Goal: Task Accomplishment & Management: Use online tool/utility

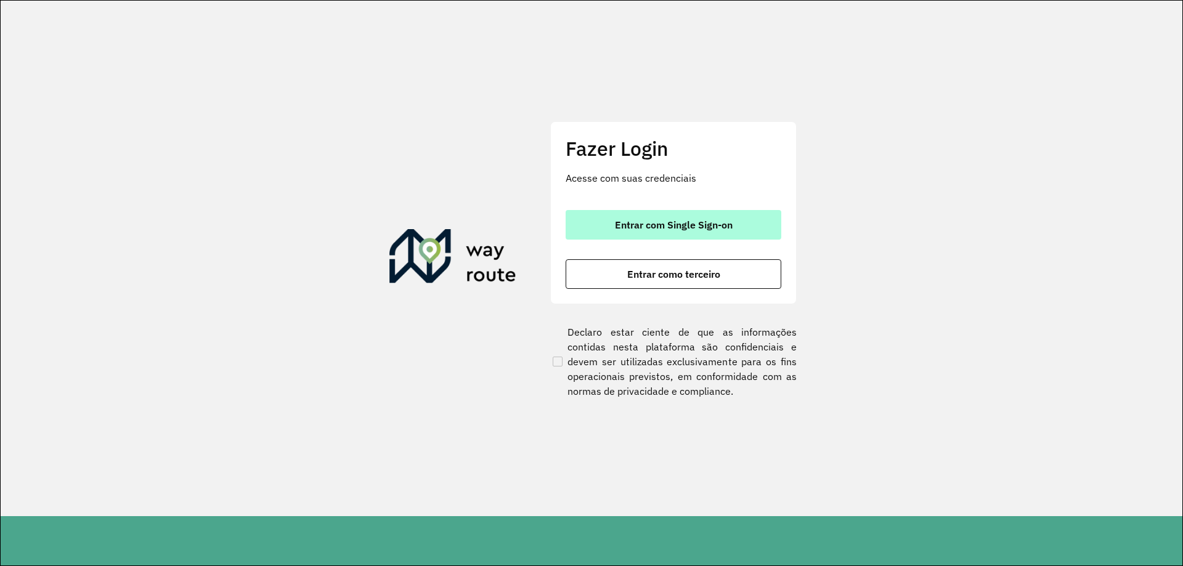
click at [688, 229] on span "Entrar com Single Sign-on" at bounding box center [674, 225] width 118 height 10
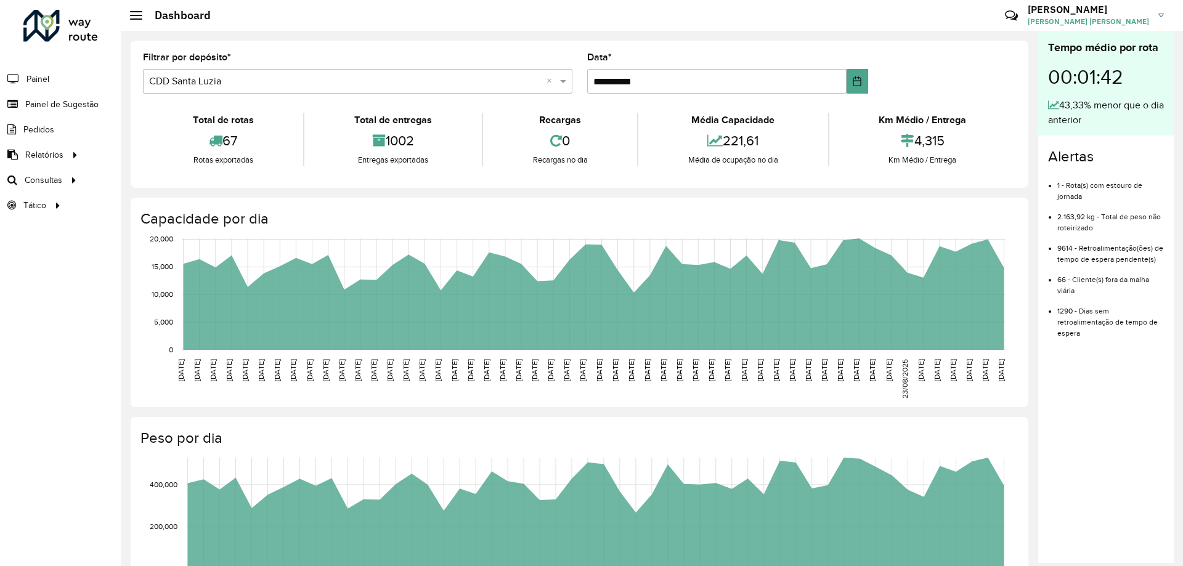
click at [511, 28] on hb-header "Dashboard Críticas? Dúvidas? Elogios? Sugestões? Entre em contato conosco! [PER…" at bounding box center [652, 15] width 1062 height 31
click at [170, 179] on span "Roteirização" at bounding box center [165, 180] width 50 height 13
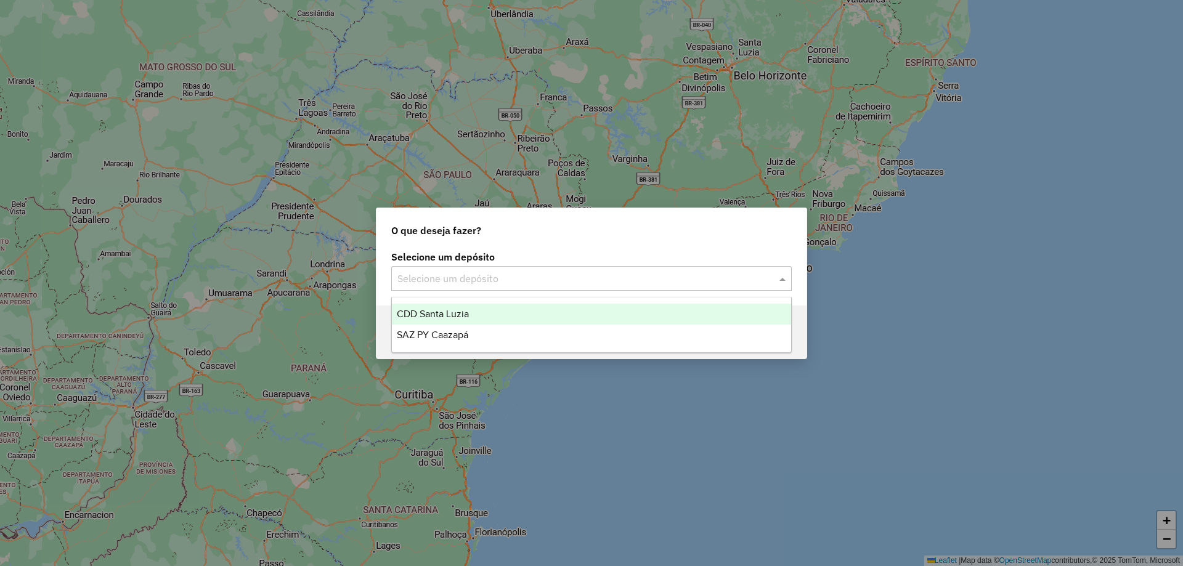
click at [505, 278] on input "text" at bounding box center [578, 279] width 363 height 15
click at [424, 312] on span "CDD Santa Luzia" at bounding box center [433, 314] width 72 height 10
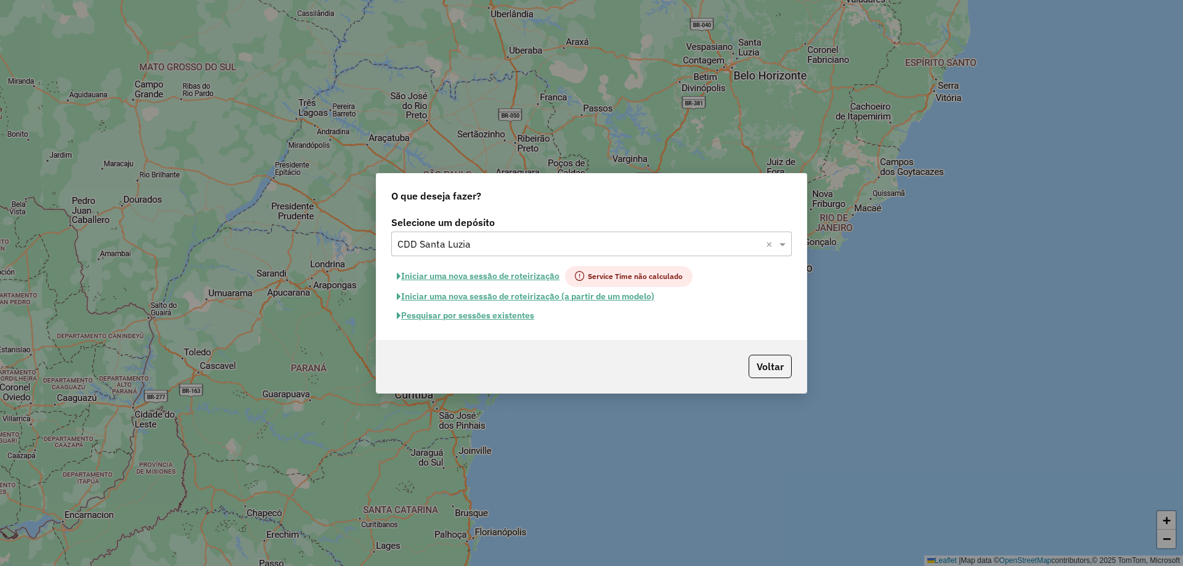
click at [622, 278] on span "Service Time não calculado" at bounding box center [629, 276] width 128 height 21
click at [504, 314] on button "Pesquisar por sessões existentes" at bounding box center [465, 315] width 148 height 19
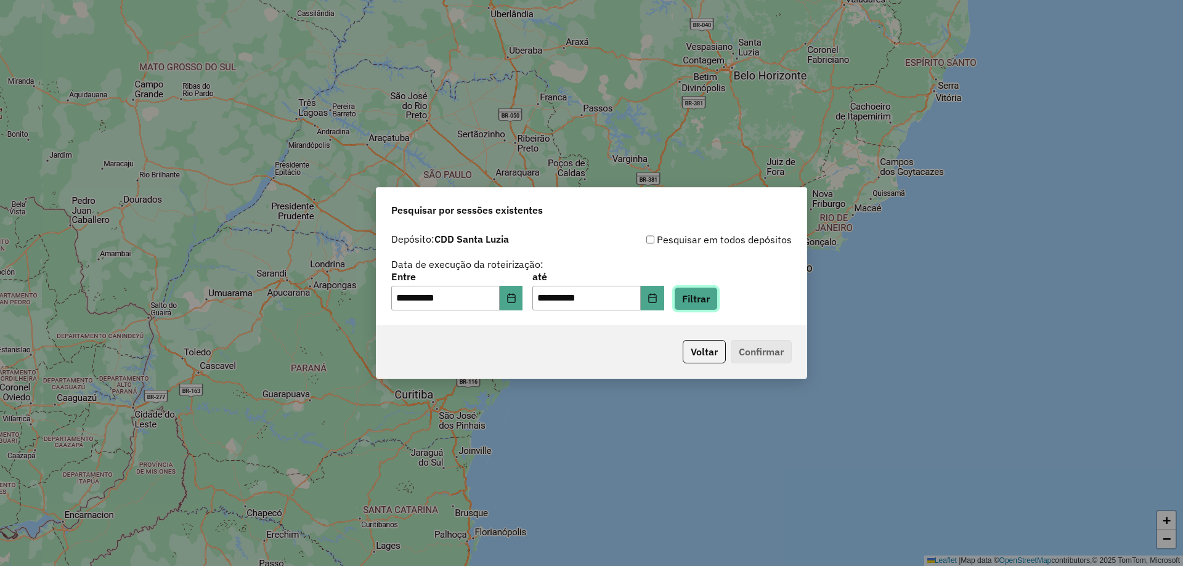
click at [708, 299] on button "Filtrar" at bounding box center [696, 298] width 44 height 23
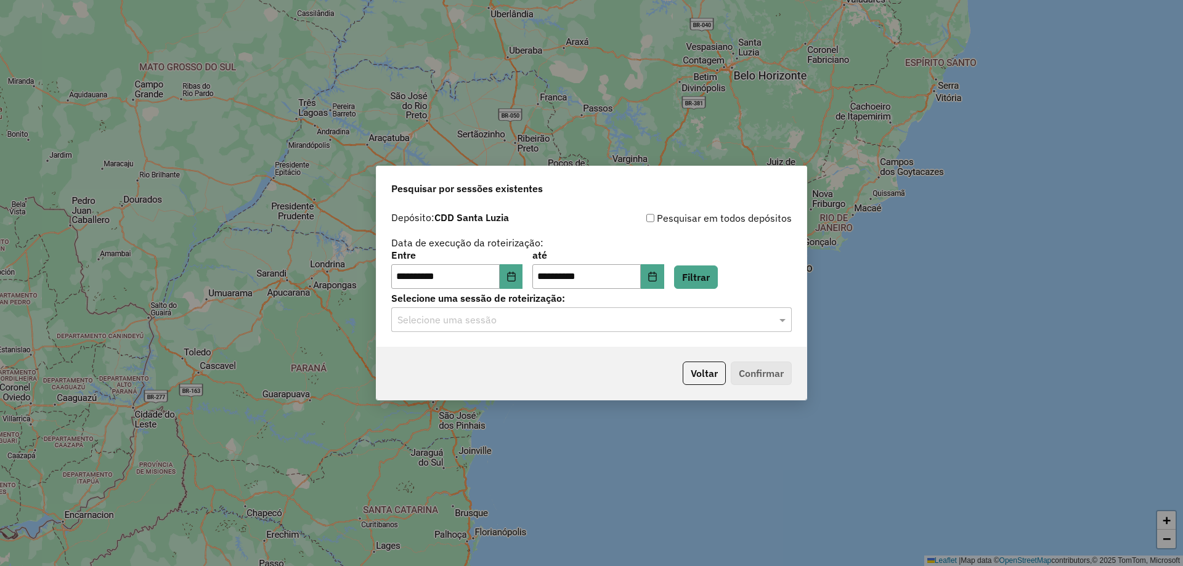
click at [627, 326] on input "text" at bounding box center [578, 320] width 363 height 15
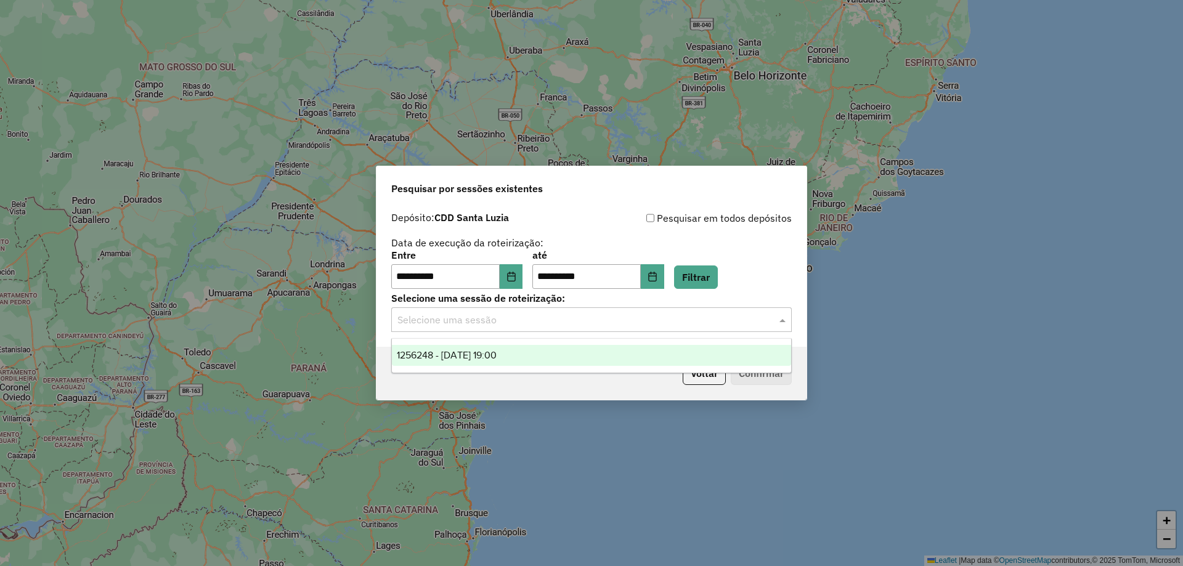
click at [497, 352] on span "1256248 - 30/08/2025 19:00" at bounding box center [447, 355] width 100 height 10
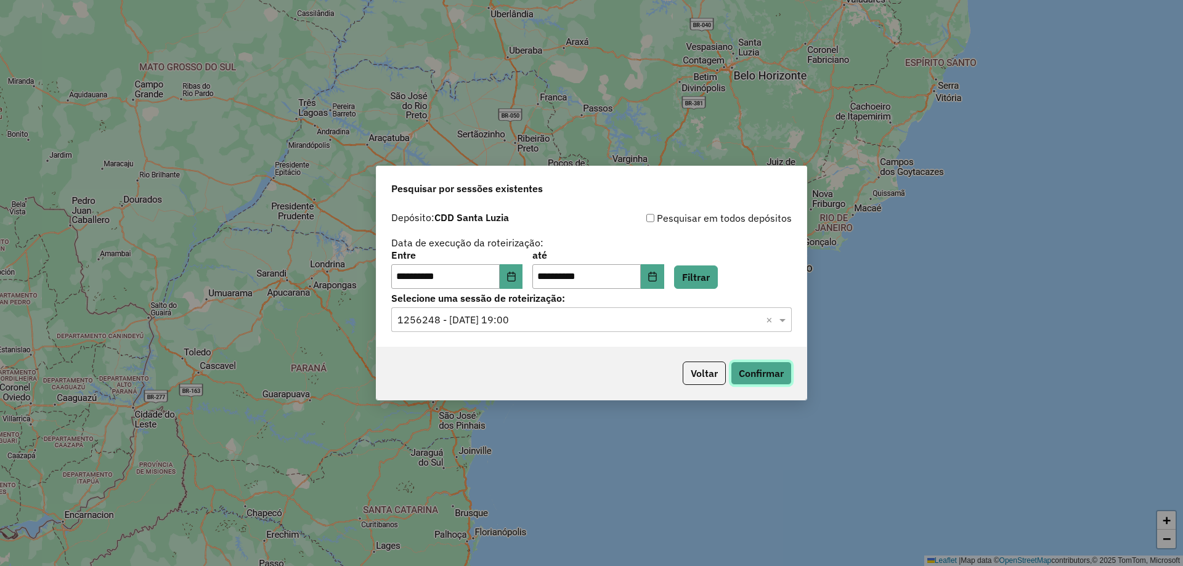
click at [748, 373] on button "Confirmar" at bounding box center [761, 373] width 61 height 23
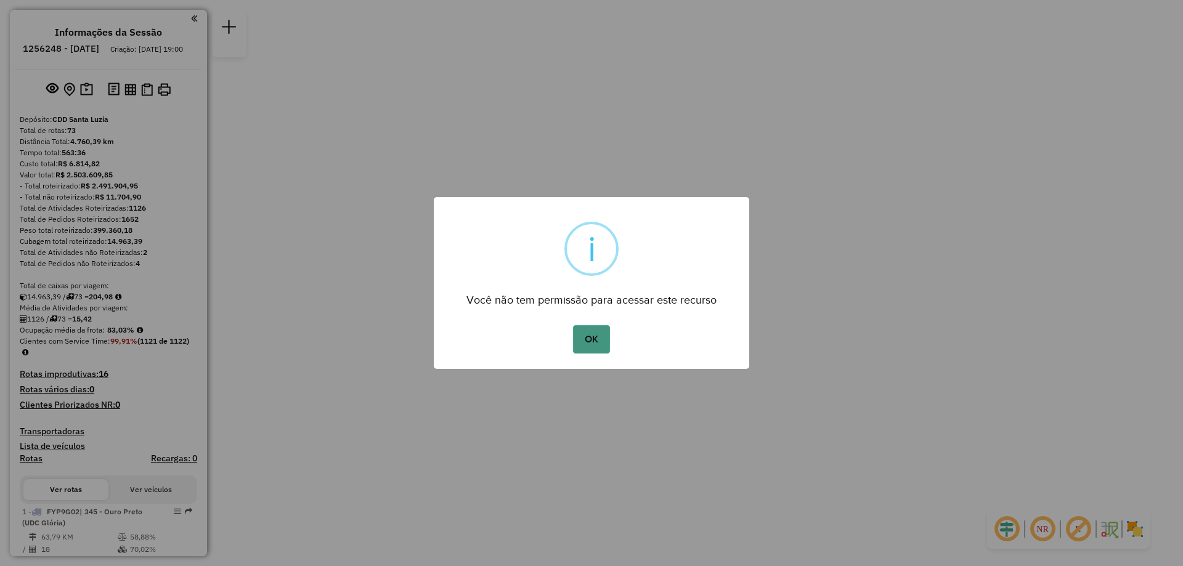
click at [589, 341] on button "OK" at bounding box center [591, 339] width 36 height 28
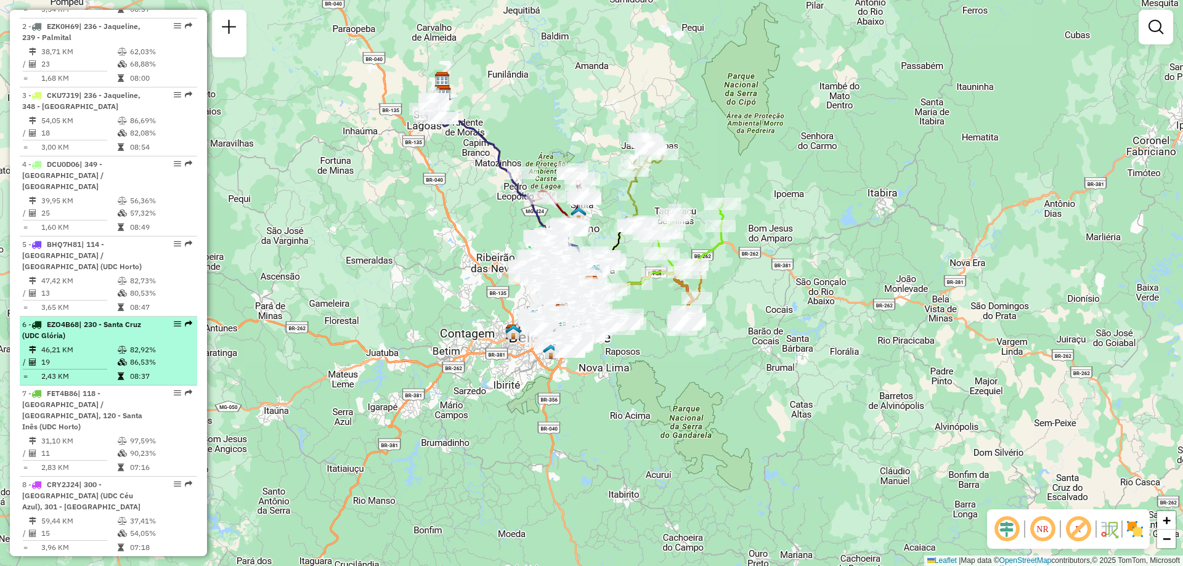
scroll to position [3688, 0]
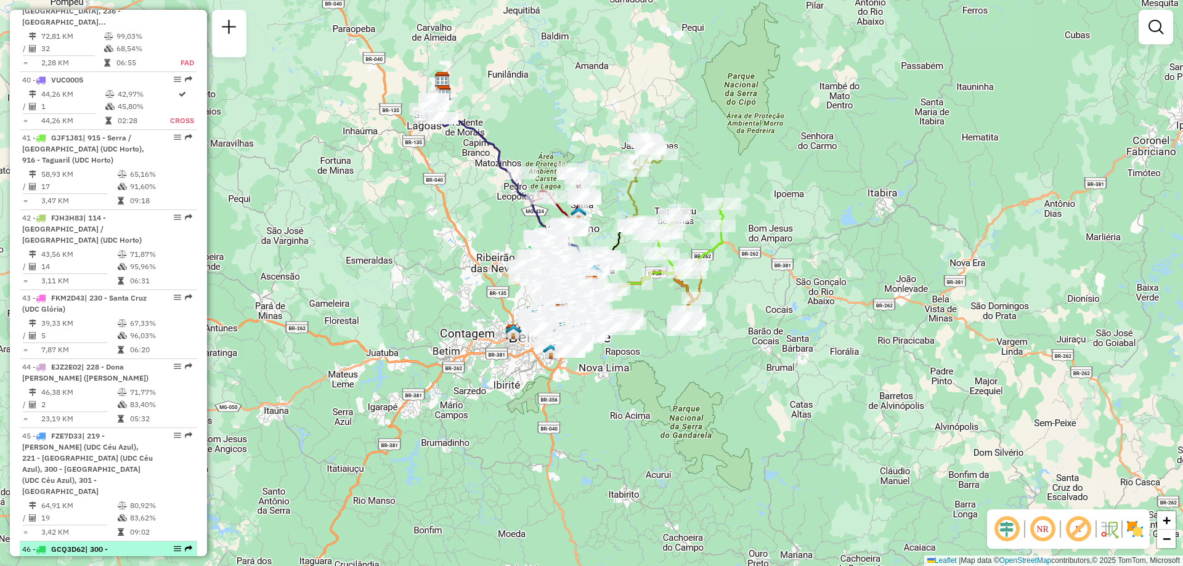
click at [110, 545] on span "| 300 - [GEOGRAPHIC_DATA] (UDC Céu Azul), 304 - [GEOGRAPHIC_DATA]" at bounding box center [81, 560] width 118 height 31
select select "**********"
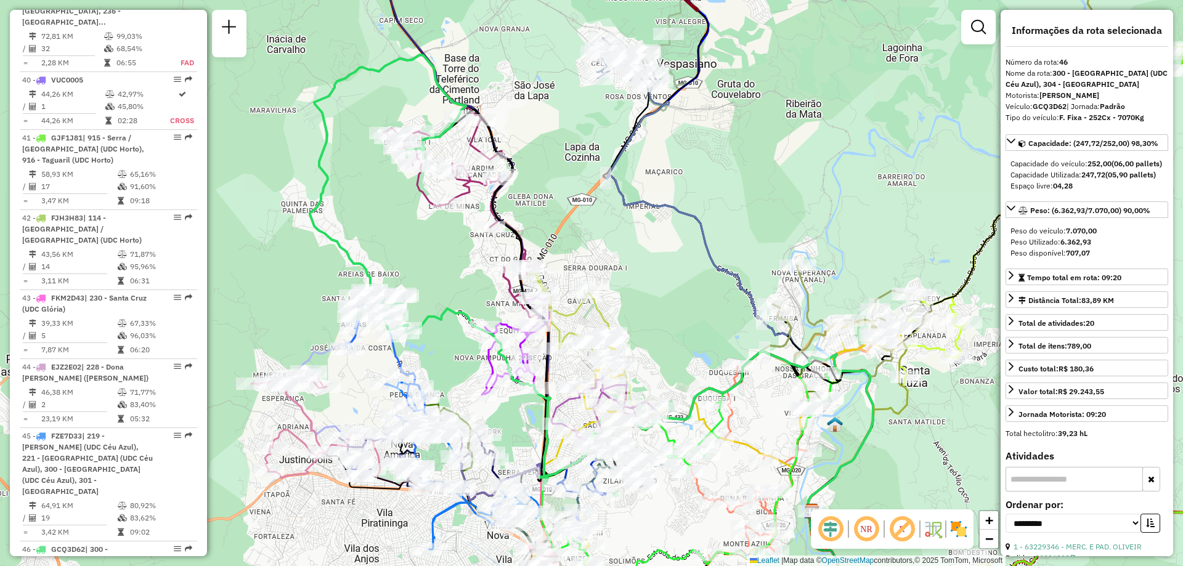
click at [957, 527] on img at bounding box center [959, 529] width 20 height 20
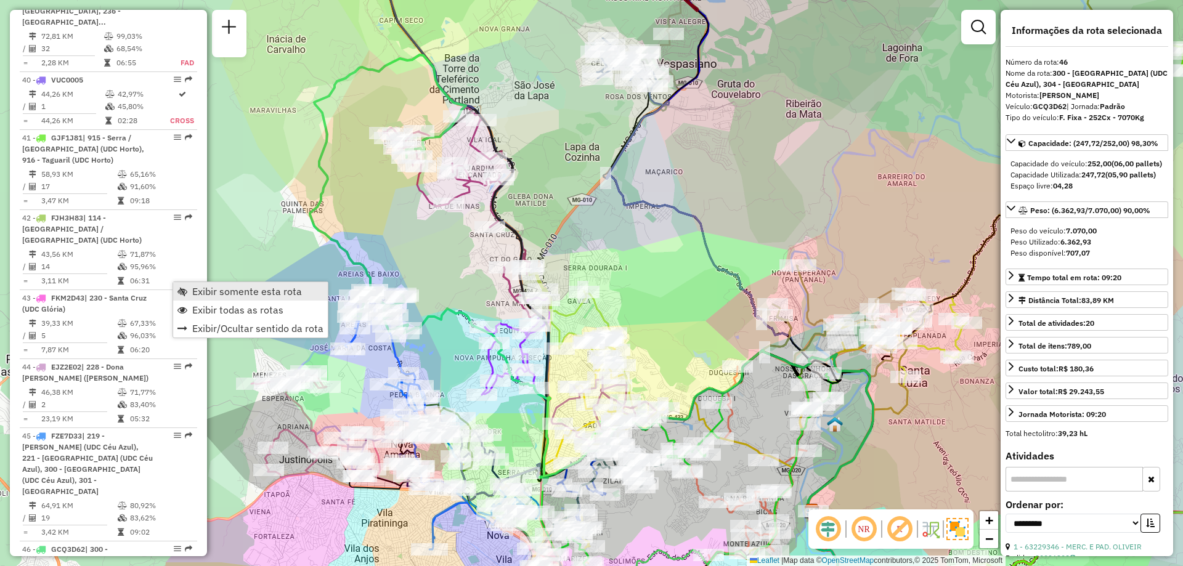
click at [213, 293] on span "Exibir somente esta rota" at bounding box center [247, 291] width 110 height 10
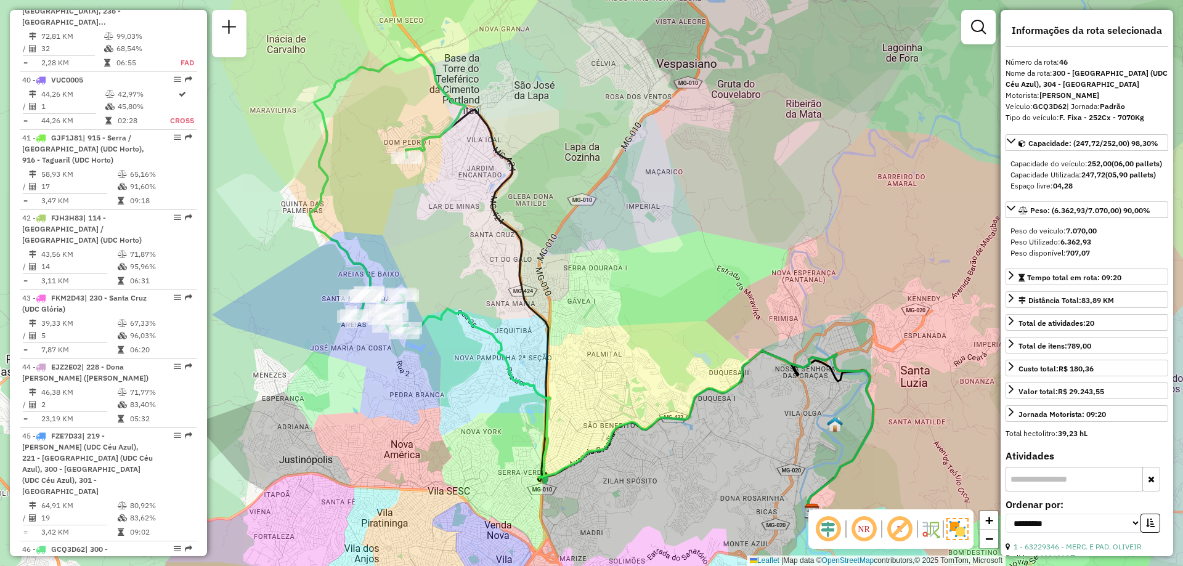
click at [318, 328] on div "Janela de atendimento Grade de atendimento Capacidade Transportadoras Veículos …" at bounding box center [591, 283] width 1183 height 566
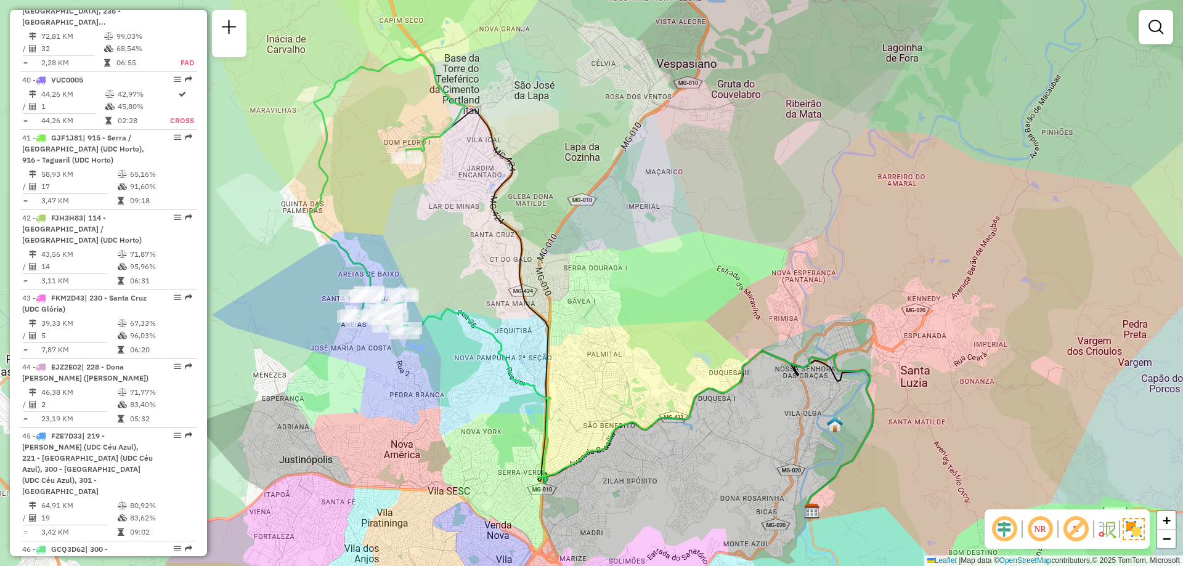
click at [1008, 529] on em at bounding box center [1004, 529] width 30 height 30
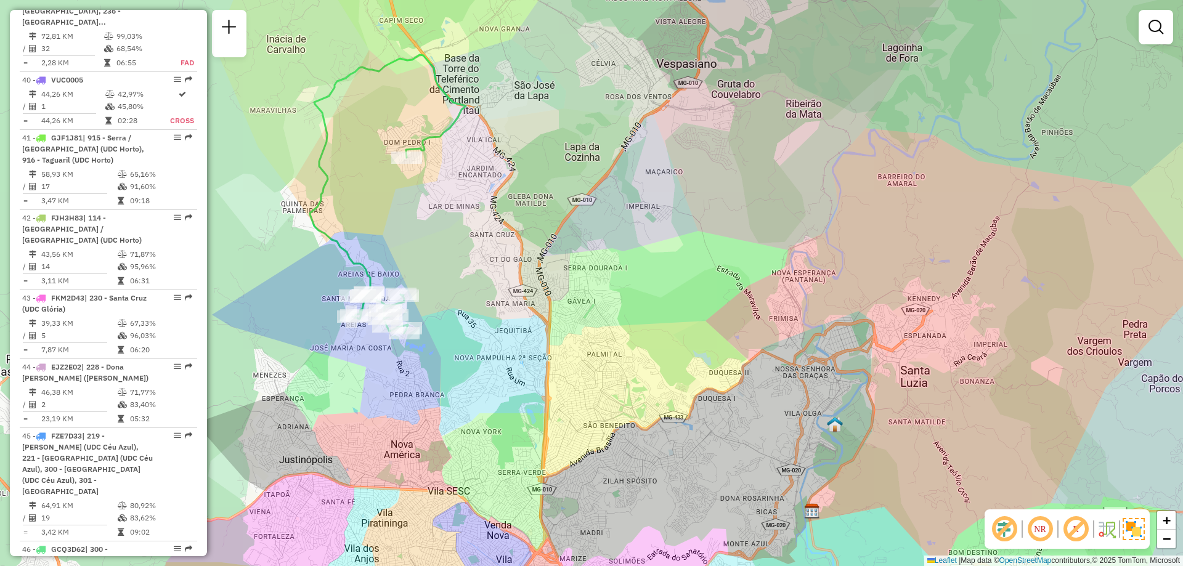
click at [1008, 529] on em at bounding box center [1004, 529] width 30 height 30
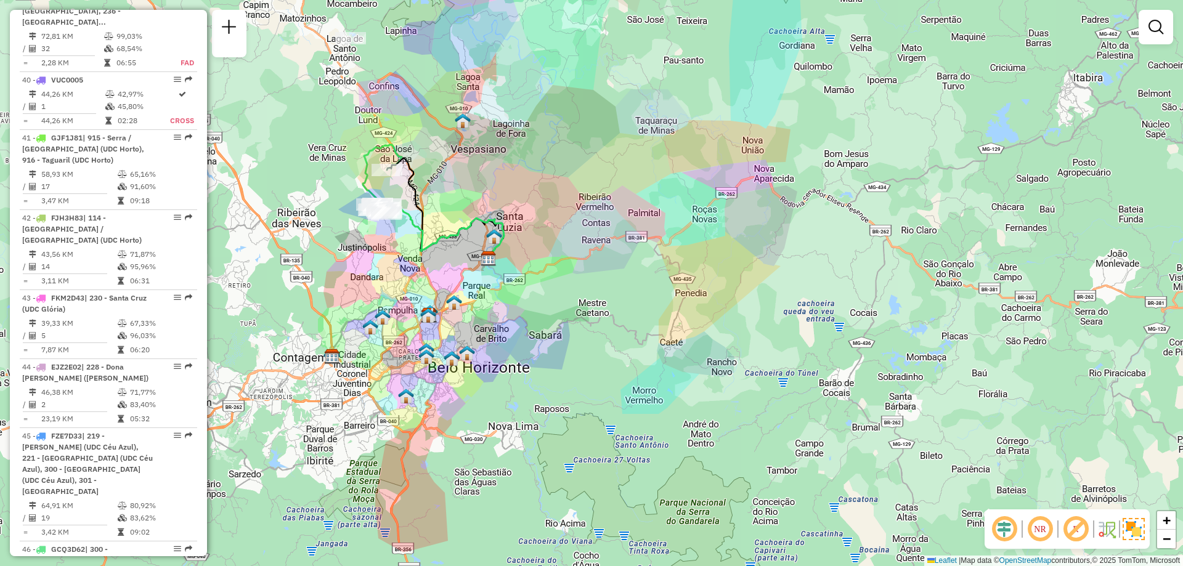
click at [1079, 531] on em at bounding box center [1076, 529] width 30 height 30
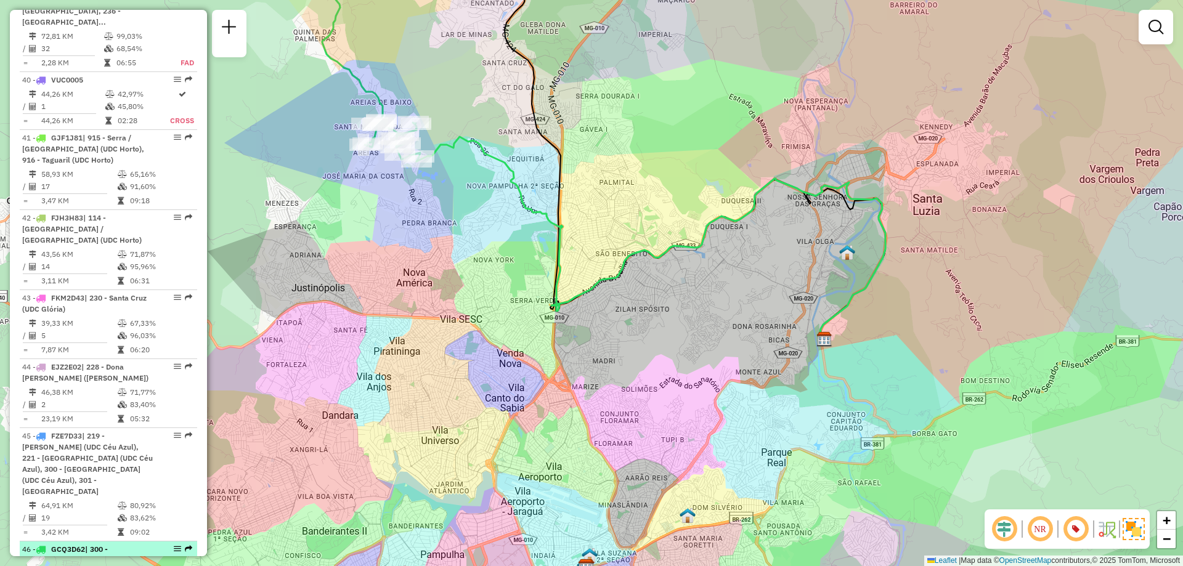
click at [176, 545] on em at bounding box center [177, 548] width 7 height 7
select select "**********"
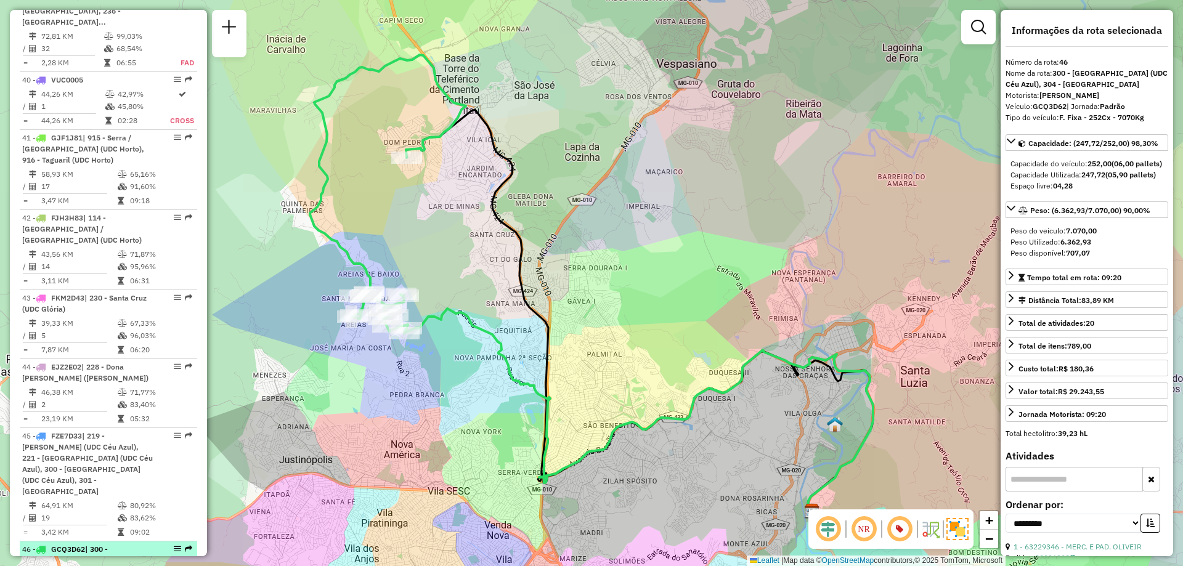
click at [176, 545] on em at bounding box center [177, 548] width 7 height 7
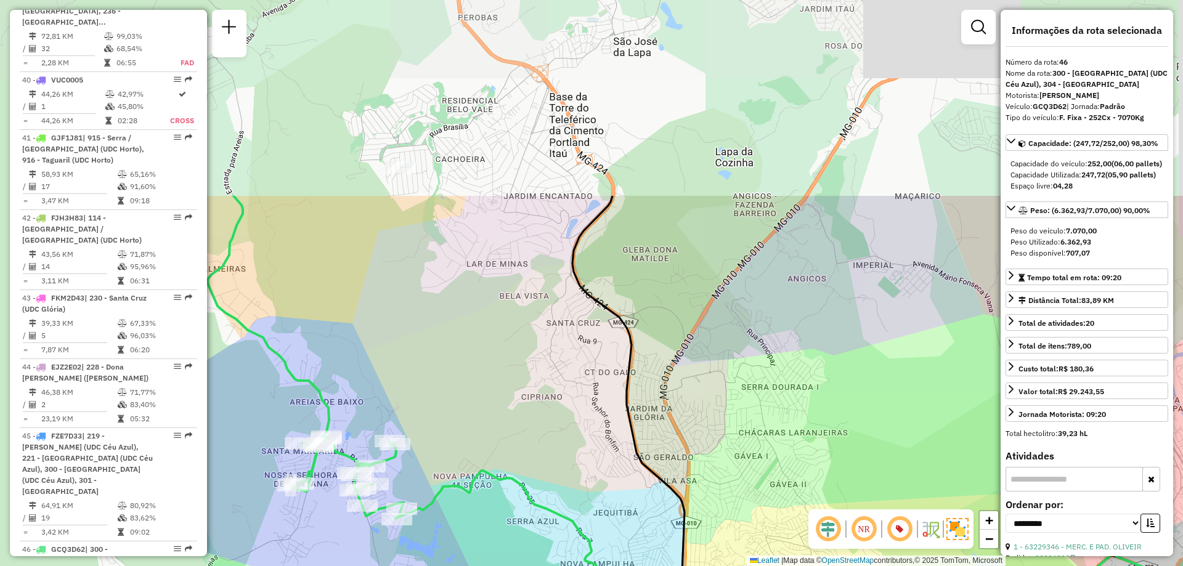
drag, startPoint x: 452, startPoint y: 338, endPoint x: 452, endPoint y: 590, distance: 252.6
click at [452, 566] on html "Aguarde... Pop-up bloqueado! Seu navegador bloqueou automáticamente a abertura …" at bounding box center [591, 283] width 1183 height 566
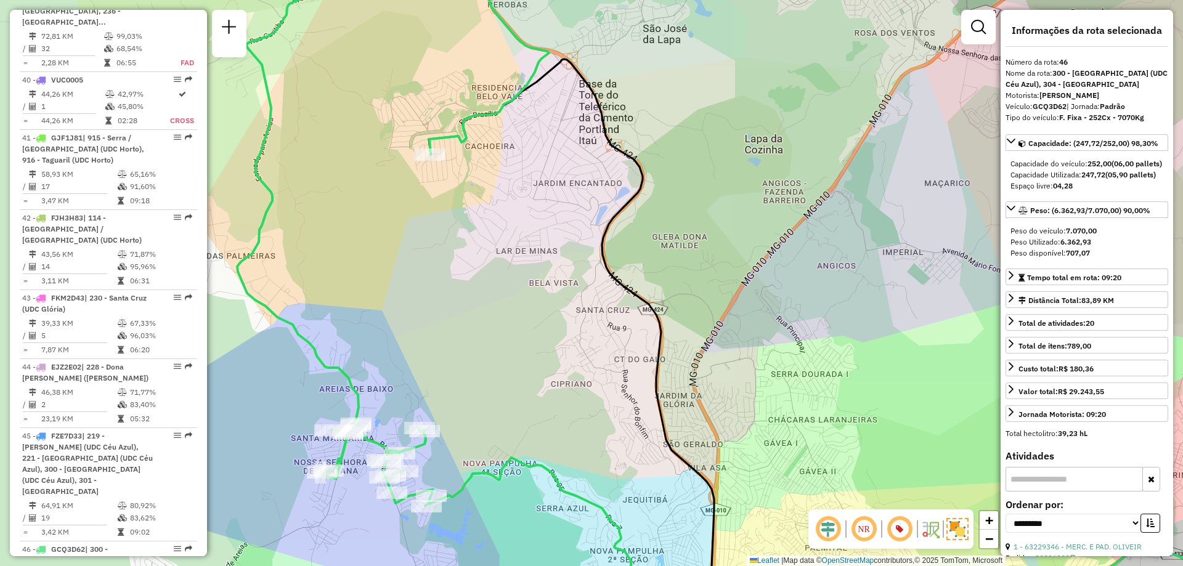
drag, startPoint x: 446, startPoint y: 273, endPoint x: 495, endPoint y: 248, distance: 55.4
click at [495, 248] on div "Janela de atendimento Grade de atendimento Capacidade Transportadoras Veículos …" at bounding box center [591, 283] width 1183 height 566
